Goal: Transaction & Acquisition: Book appointment/travel/reservation

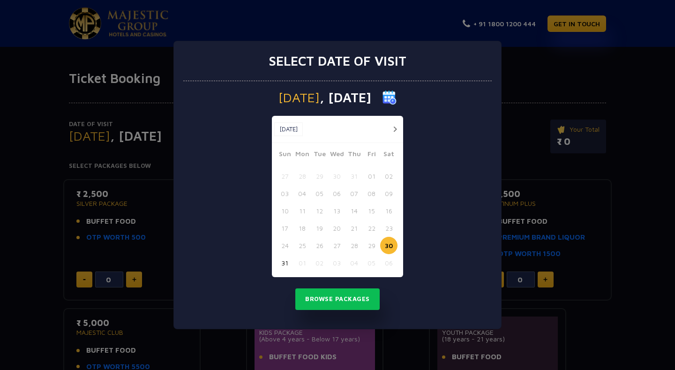
click at [397, 128] on button "button" at bounding box center [395, 129] width 12 height 12
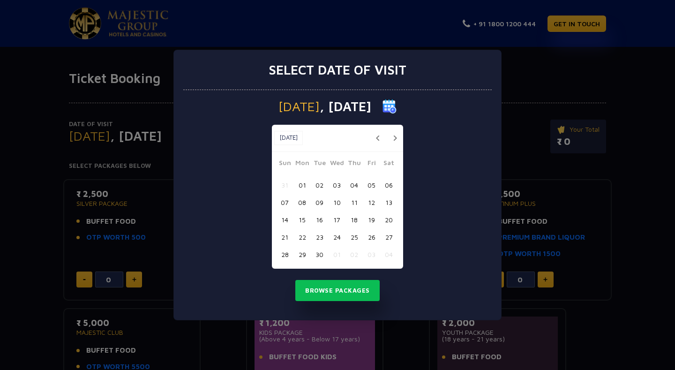
click at [300, 203] on button "08" at bounding box center [301, 202] width 17 height 17
click at [329, 286] on button "Browse Packages" at bounding box center [337, 291] width 84 height 22
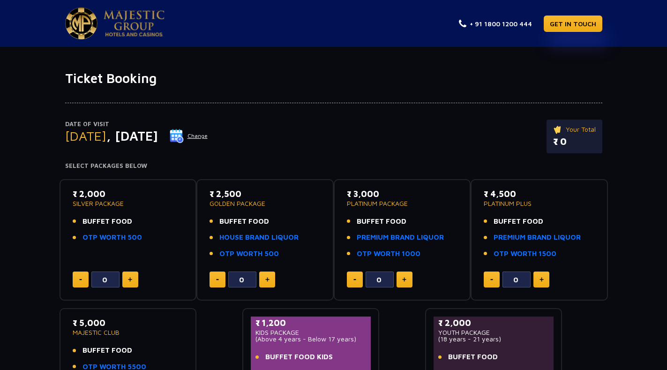
click at [184, 132] on img at bounding box center [177, 136] width 14 height 14
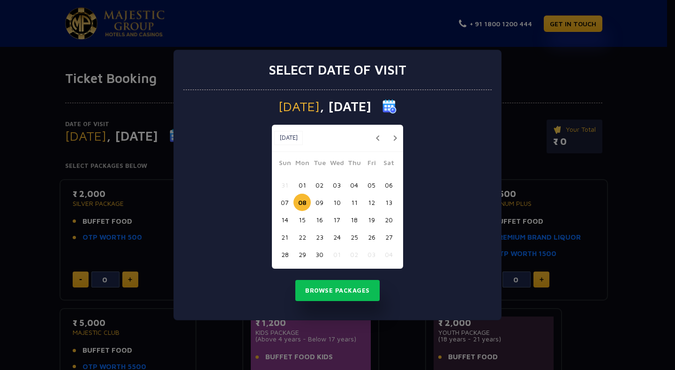
click at [284, 196] on button "07" at bounding box center [284, 202] width 17 height 17
click at [334, 293] on button "Browse Packages" at bounding box center [337, 291] width 84 height 22
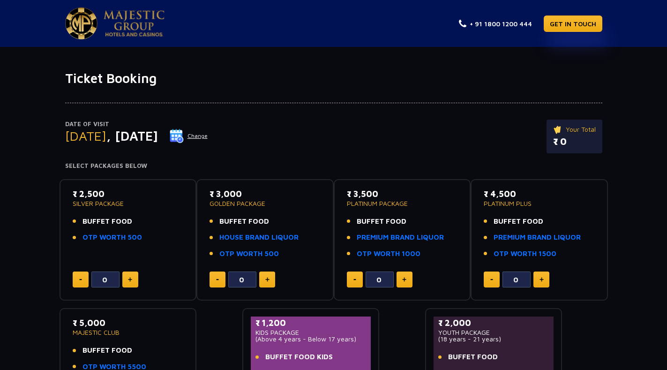
click at [184, 134] on img at bounding box center [177, 136] width 14 height 14
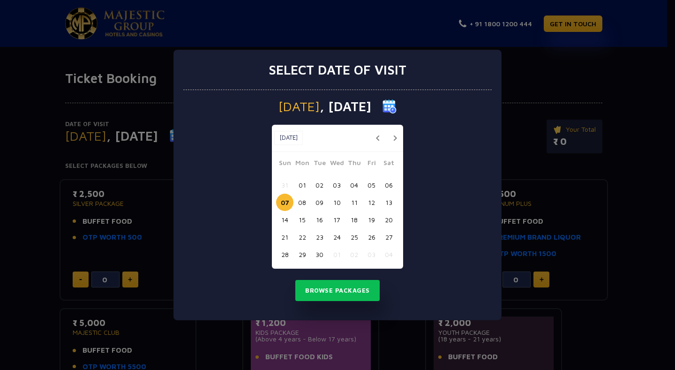
click at [300, 202] on button "08" at bounding box center [301, 202] width 17 height 17
click at [328, 288] on button "Browse Packages" at bounding box center [337, 291] width 84 height 22
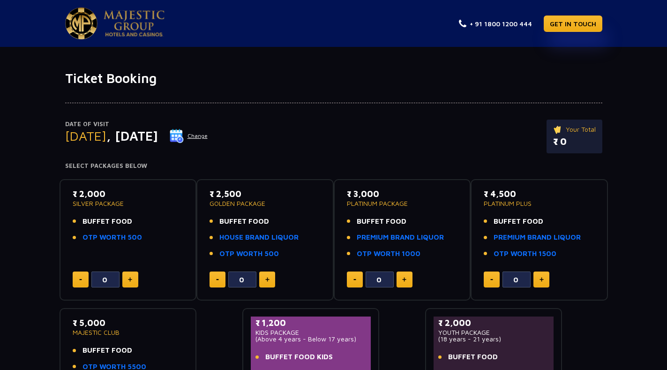
click at [184, 133] on img at bounding box center [177, 136] width 14 height 14
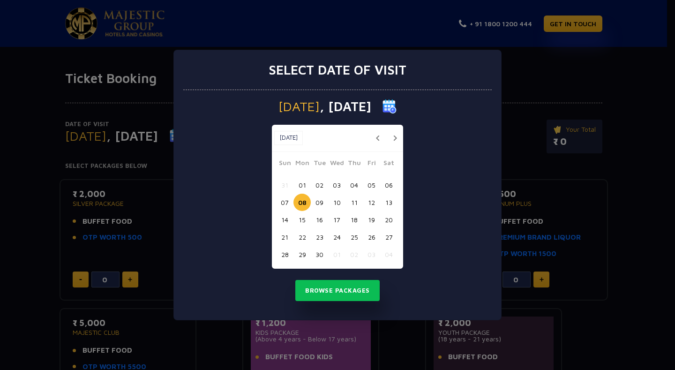
click at [393, 181] on button "06" at bounding box center [388, 184] width 17 height 17
click at [348, 286] on button "Browse Packages" at bounding box center [337, 291] width 84 height 22
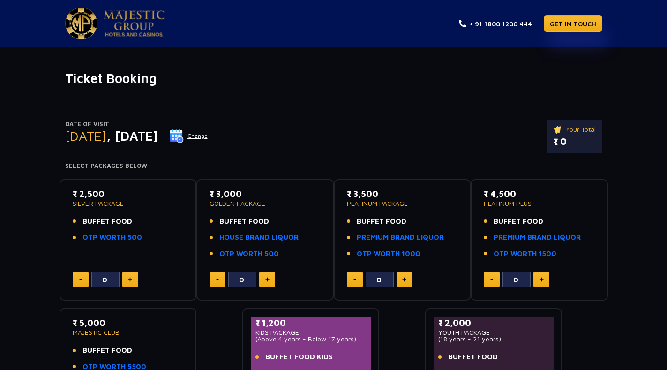
click at [136, 25] on img at bounding box center [134, 23] width 61 height 26
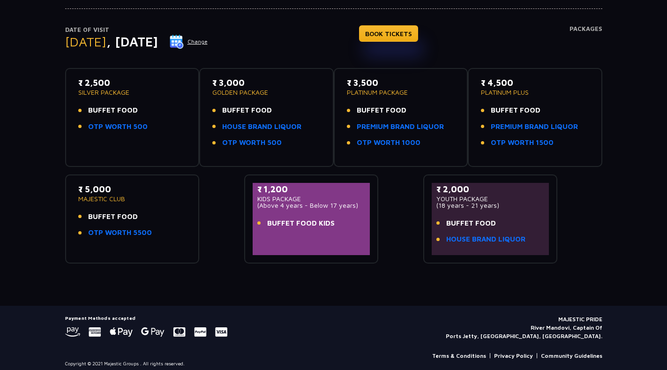
scroll to position [101, 0]
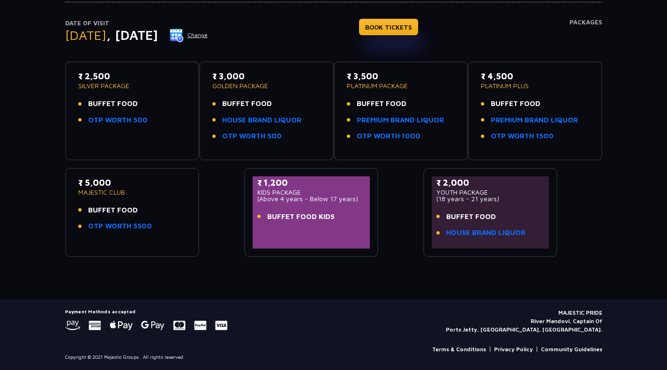
click at [122, 88] on p "SILVER PACKAGE" at bounding box center [132, 85] width 108 height 7
click at [99, 80] on p "₹ 2,500" at bounding box center [132, 76] width 108 height 13
click at [223, 83] on p "GOLDEN PACKAGE" at bounding box center [266, 85] width 108 height 7
click at [253, 109] on ul "BUFFET FOOD HOUSE BRAND LIQUOR OTP WORTH 500" at bounding box center [266, 119] width 108 height 43
drag, startPoint x: 374, startPoint y: 70, endPoint x: 375, endPoint y: 87, distance: 17.0
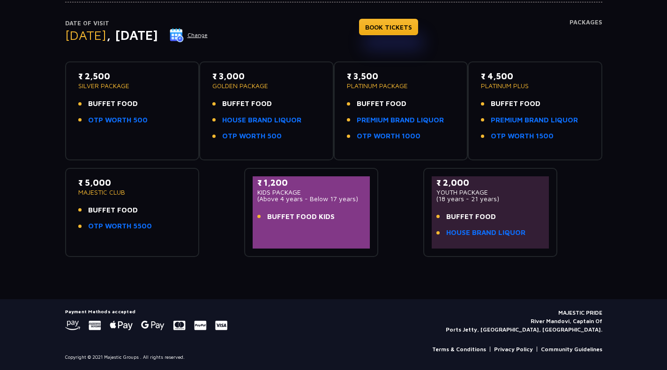
click at [375, 74] on p "₹ 3,500" at bounding box center [401, 76] width 108 height 13
click at [375, 99] on span "BUFFET FOOD" at bounding box center [382, 103] width 50 height 11
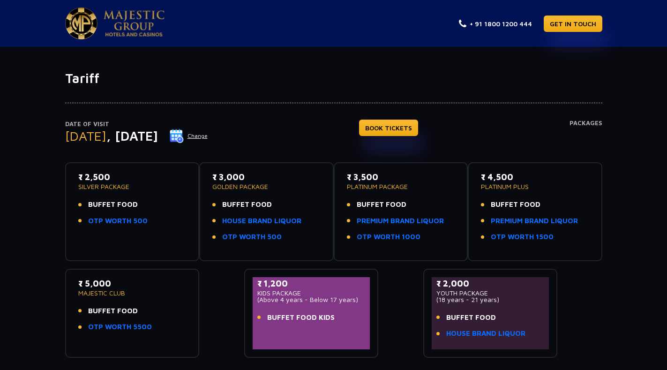
click at [578, 123] on h4 "Packages" at bounding box center [586, 137] width 33 height 34
